Goal: Find specific page/section: Find specific page/section

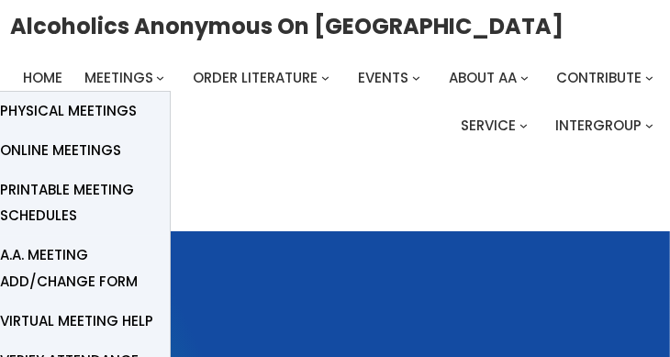
click at [98, 106] on span "Physical Meetings" at bounding box center [68, 111] width 137 height 26
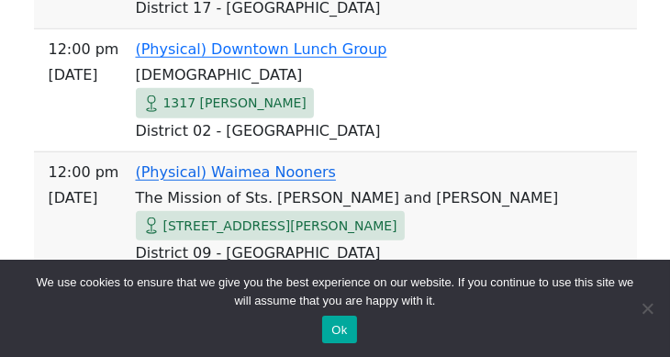
scroll to position [978, 0]
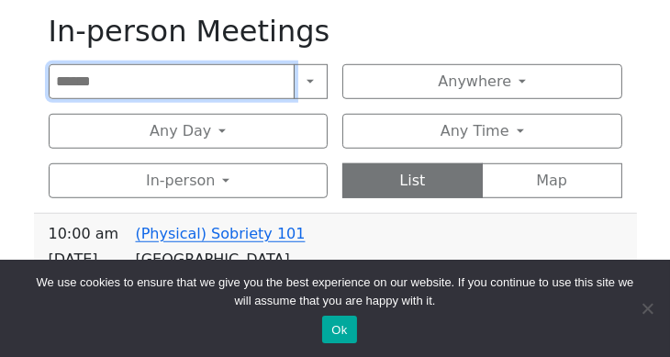
click at [193, 64] on input "Search" at bounding box center [172, 81] width 246 height 35
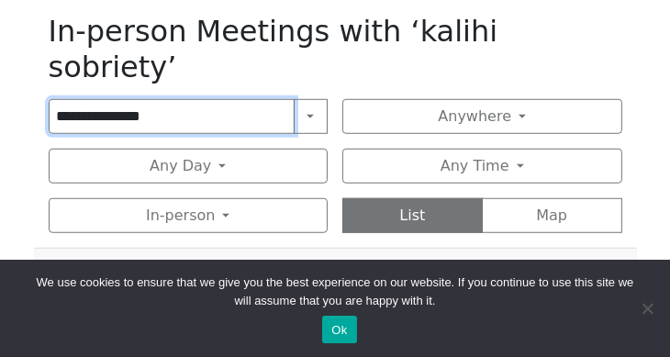
type input "**********"
click input "submit" at bounding box center [0, 0] width 0 height 0
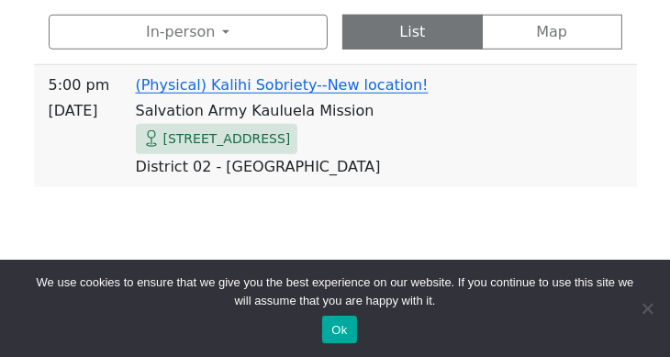
scroll to position [1039, 0]
